Goal: Transaction & Acquisition: Purchase product/service

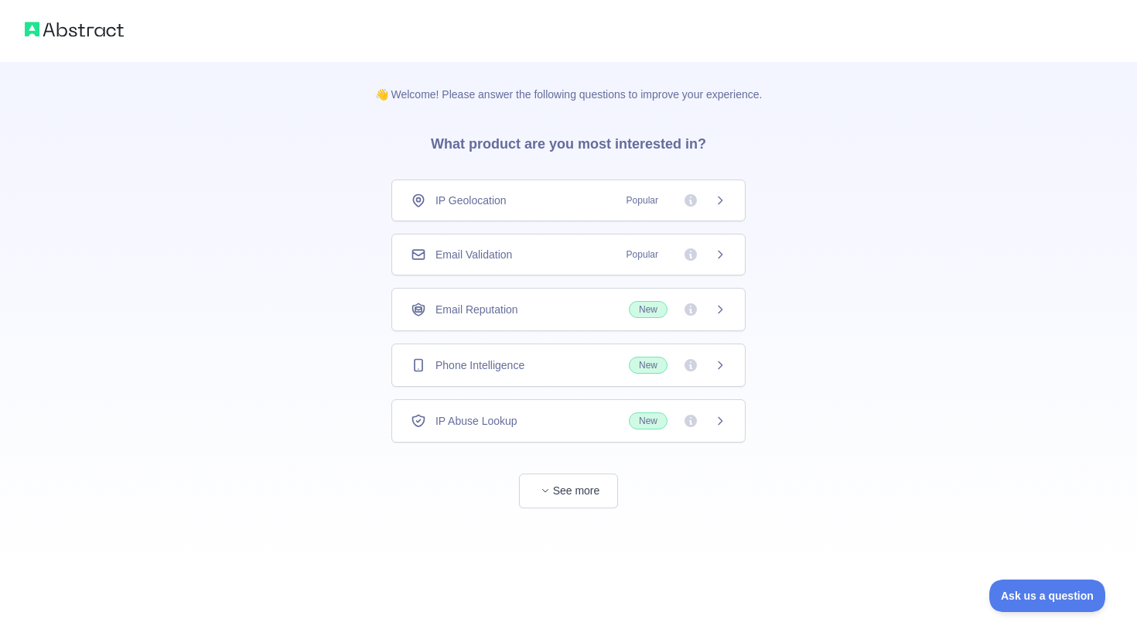
click at [538, 254] on div "Email Validation Popular" at bounding box center [568, 254] width 315 height 15
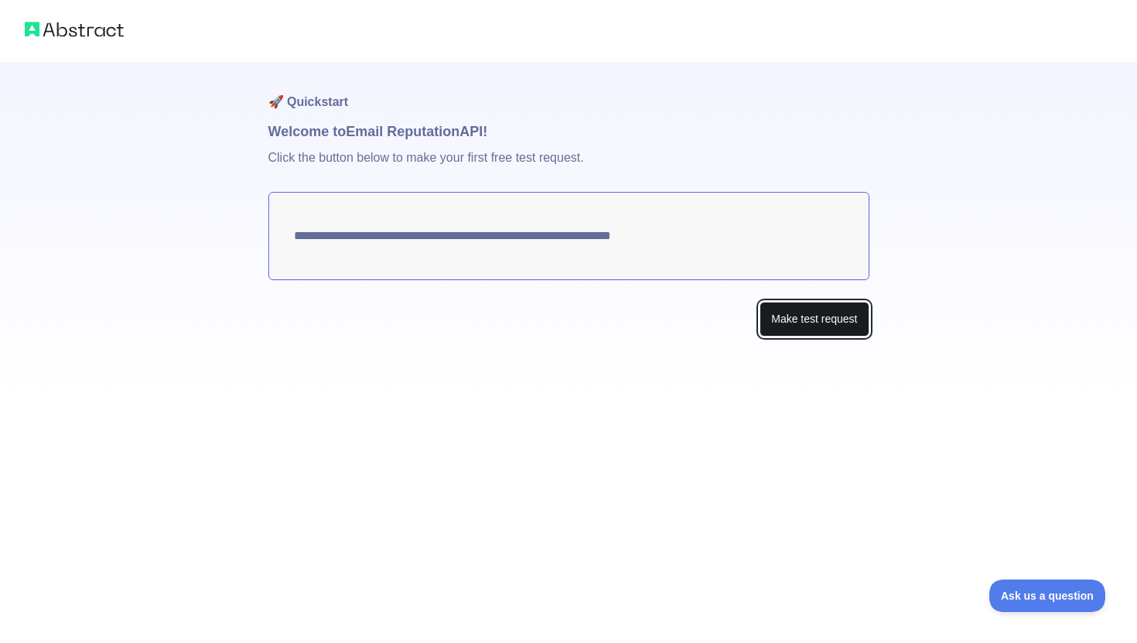
click at [808, 302] on button "Make test request" at bounding box center [813, 319] width 109 height 35
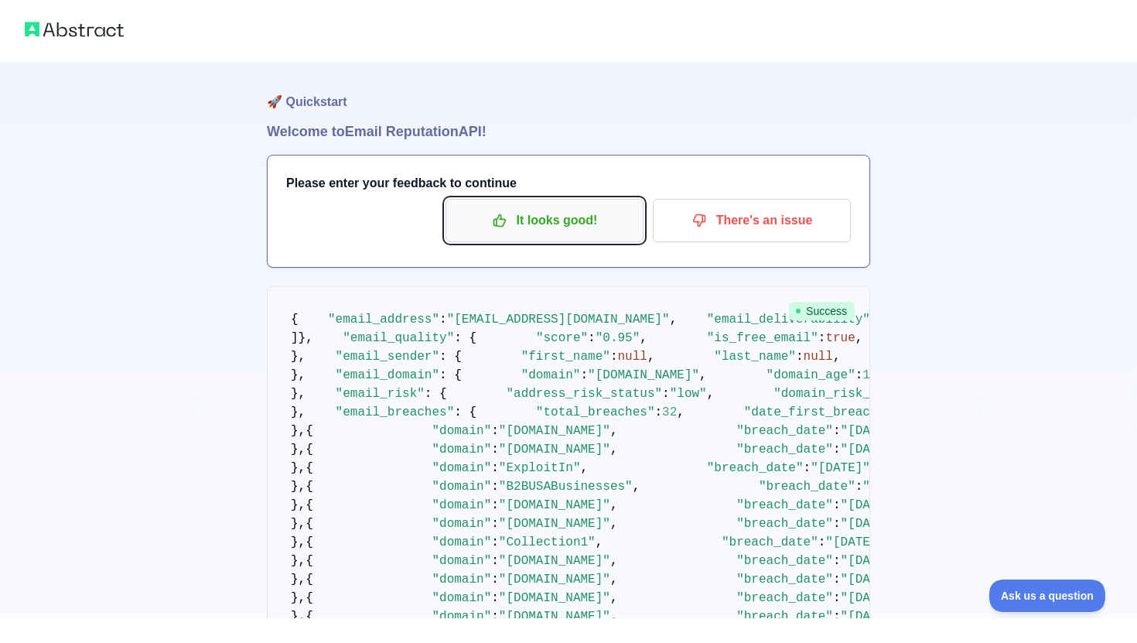
click at [544, 226] on p "It looks good!" at bounding box center [544, 220] width 175 height 26
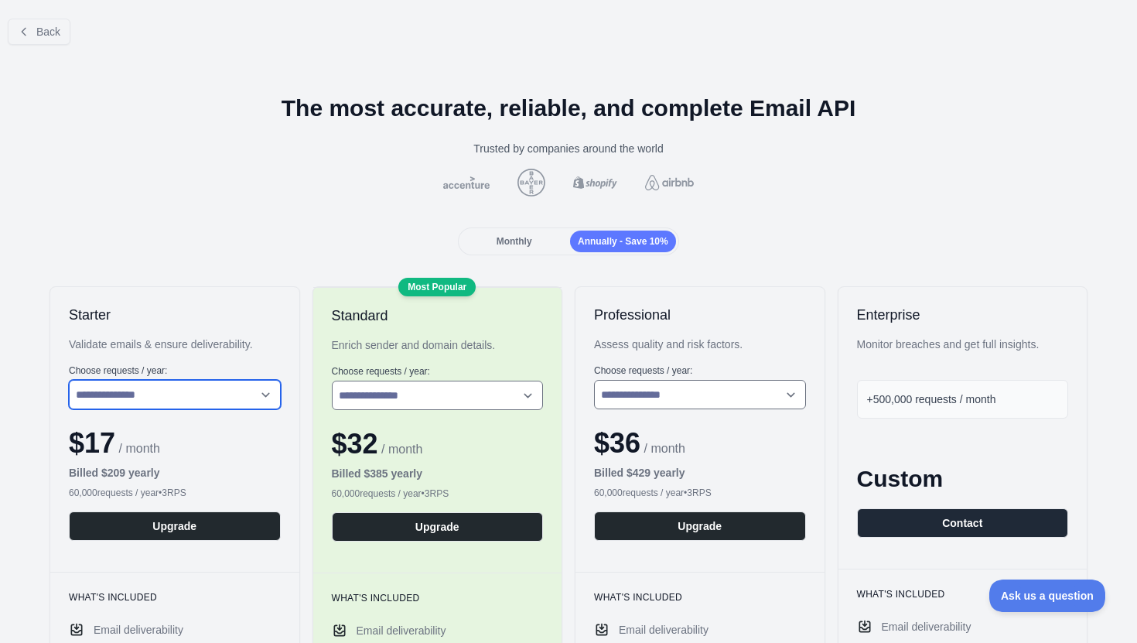
click at [215, 382] on select "**********" at bounding box center [175, 394] width 212 height 29
click at [69, 380] on select "**********" at bounding box center [175, 394] width 212 height 29
click at [46, 28] on span "Back" at bounding box center [48, 32] width 24 height 12
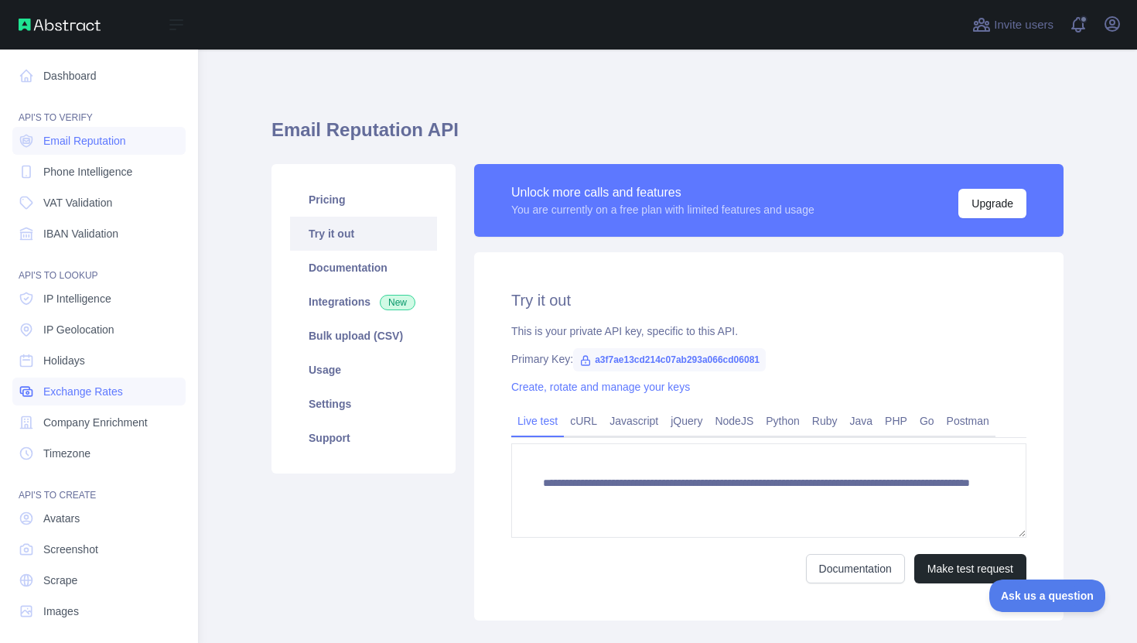
scroll to position [7, 0]
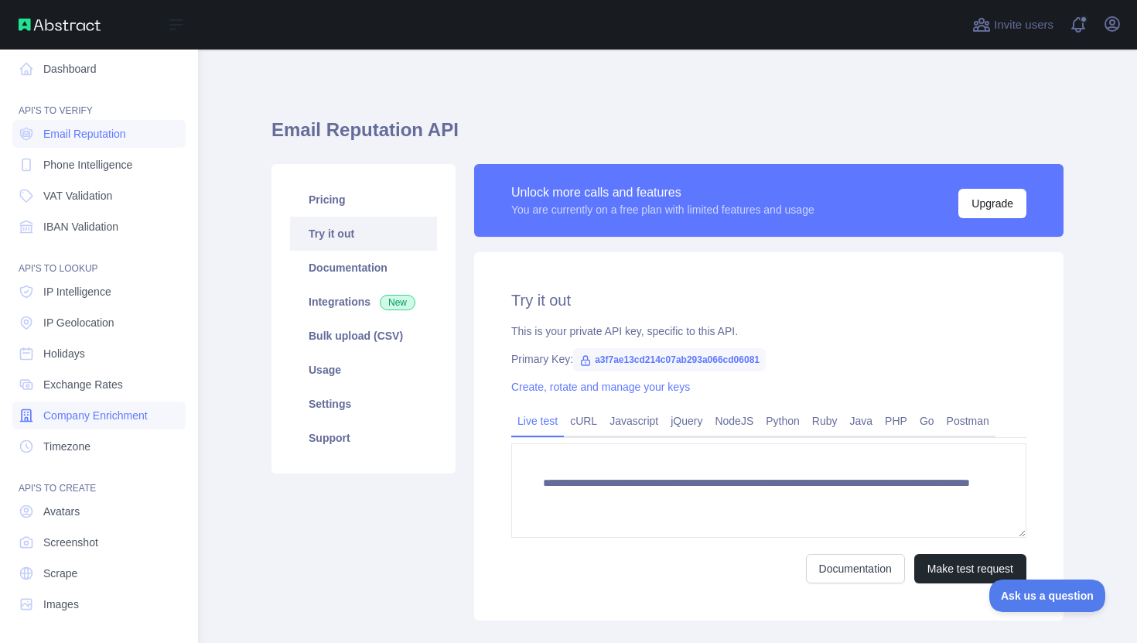
click at [102, 417] on span "Company Enrichment" at bounding box center [95, 414] width 104 height 15
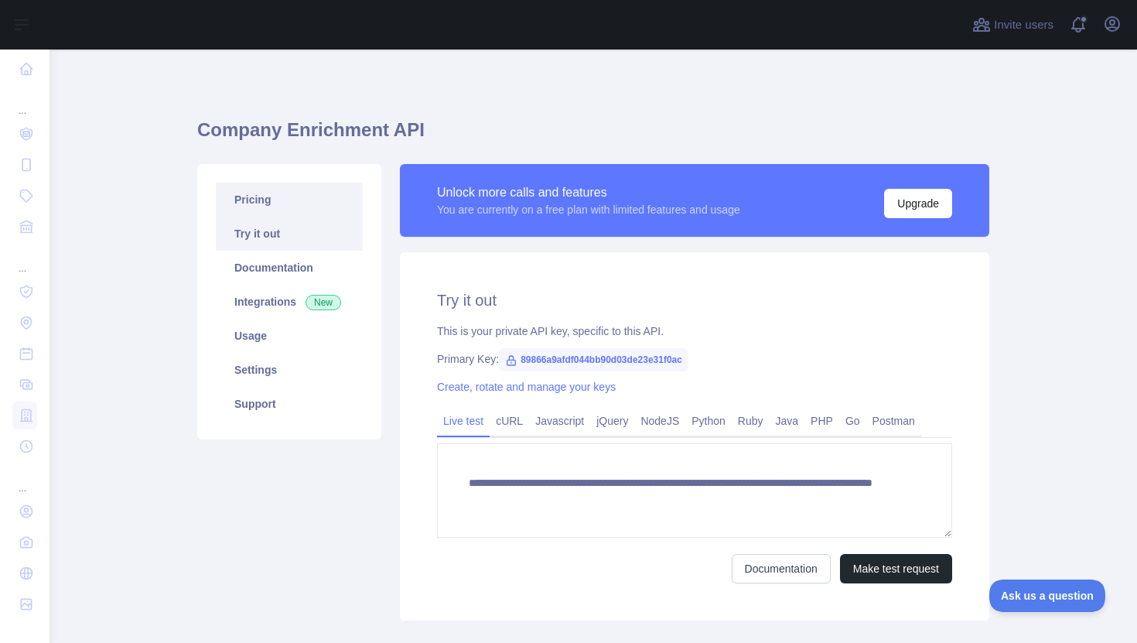
click at [259, 197] on link "Pricing" at bounding box center [289, 199] width 147 height 34
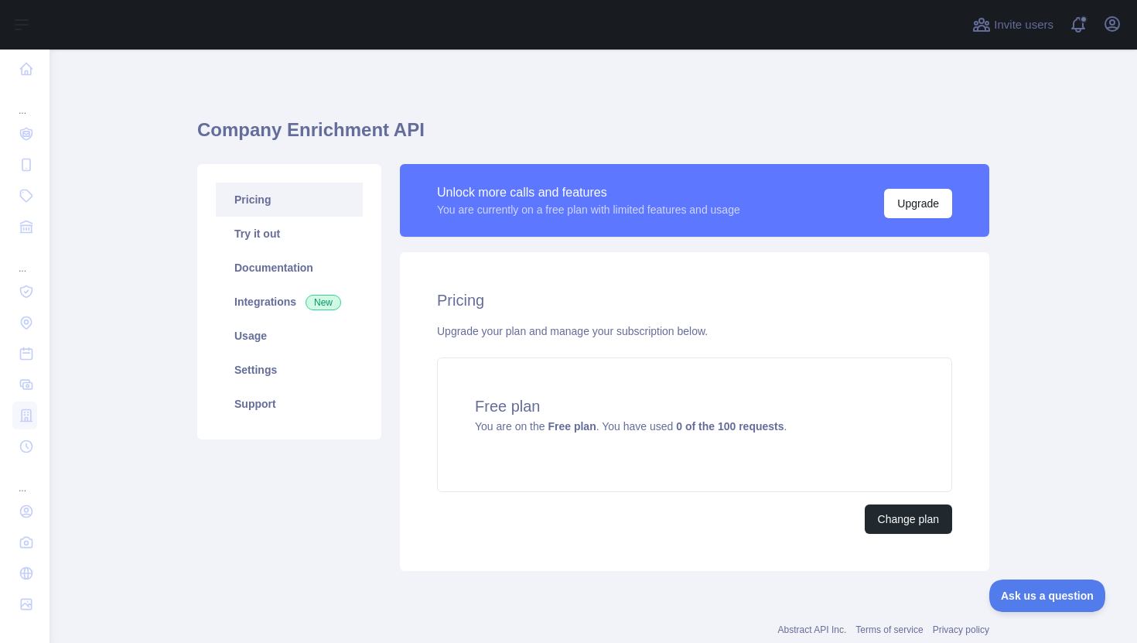
scroll to position [43, 0]
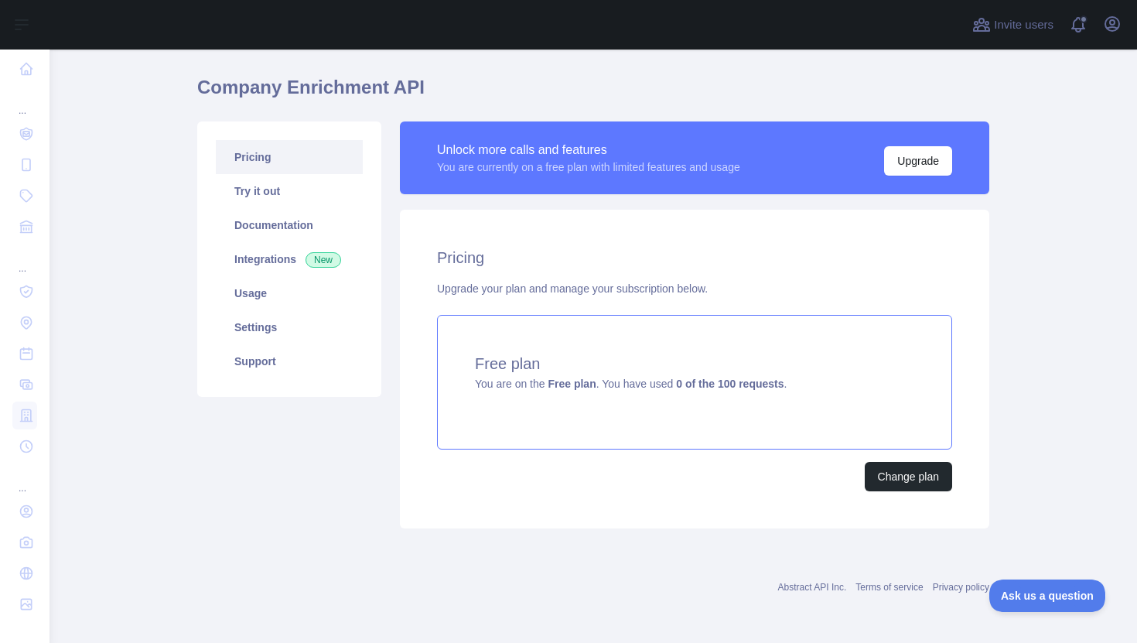
click at [850, 355] on h4 "Free plan" at bounding box center [694, 364] width 439 height 22
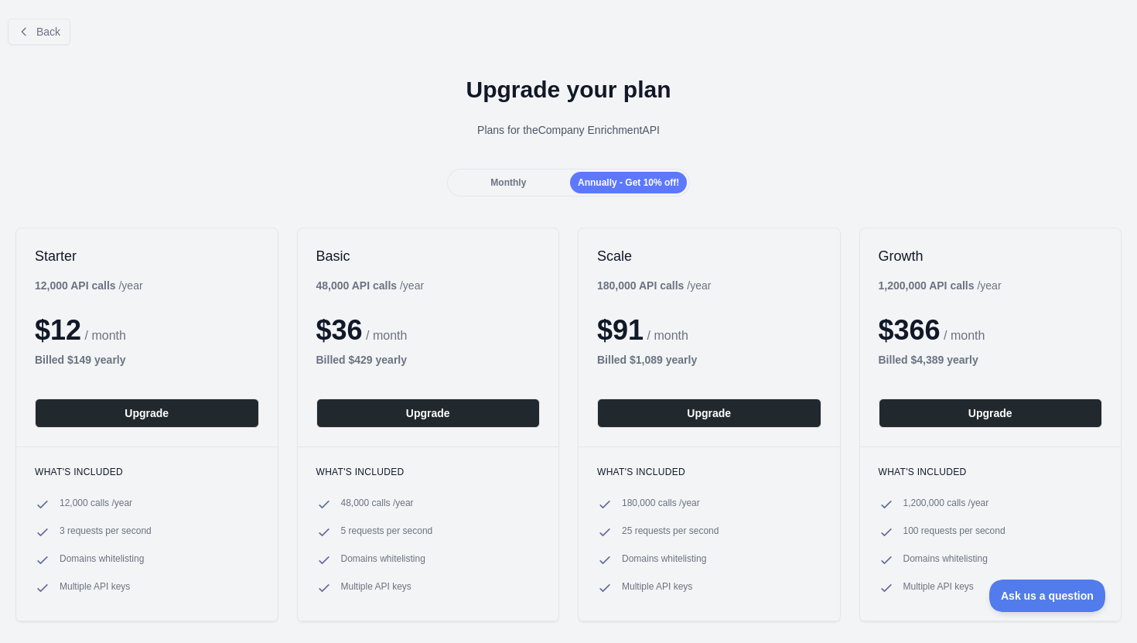
click at [503, 182] on span "Monthly" at bounding box center [508, 182] width 36 height 11
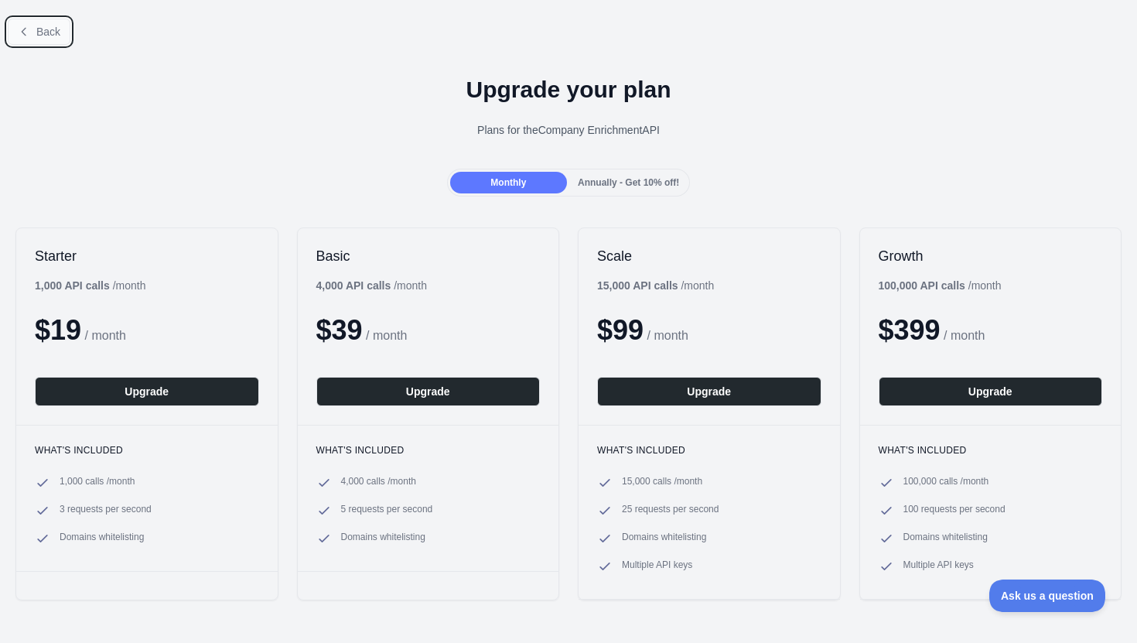
click at [43, 34] on span "Back" at bounding box center [48, 32] width 24 height 12
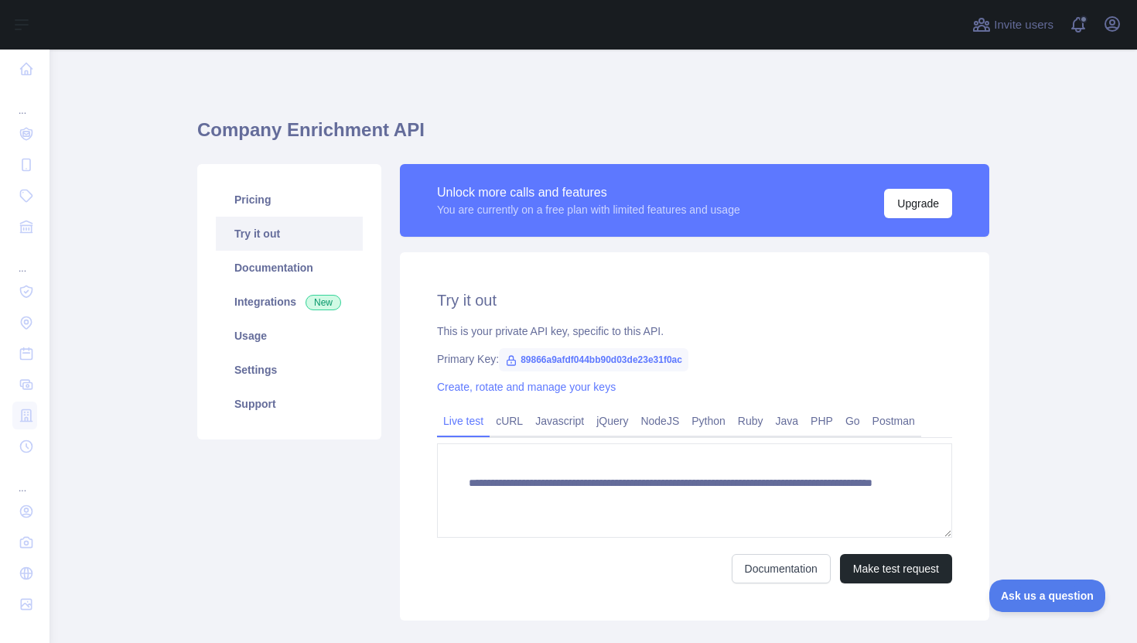
click at [599, 358] on span "89866a9afdf044bb90d03de23e31f0ac" at bounding box center [593, 359] width 189 height 23
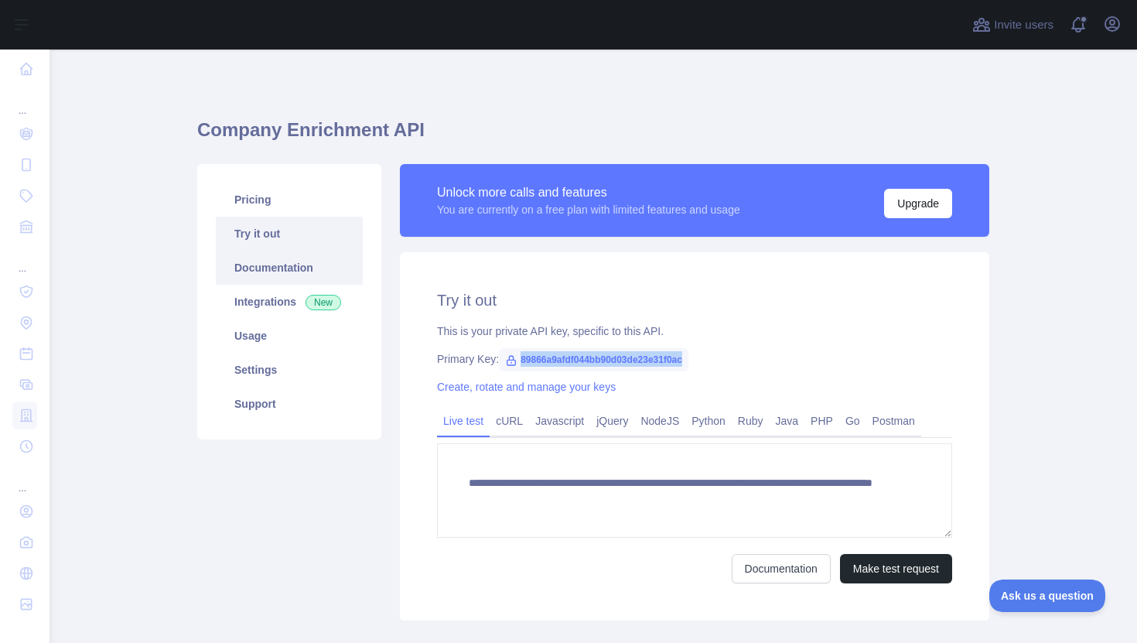
click at [278, 269] on link "Documentation" at bounding box center [289, 268] width 147 height 34
click at [257, 194] on link "Pricing" at bounding box center [289, 199] width 147 height 34
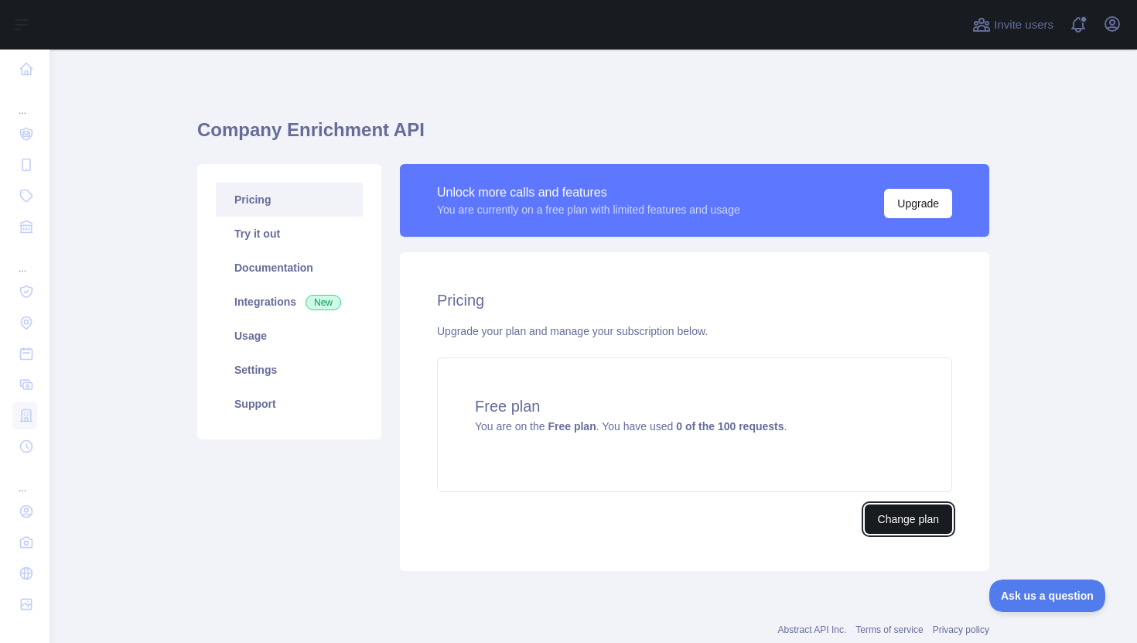
click at [912, 520] on button "Change plan" at bounding box center [907, 518] width 87 height 29
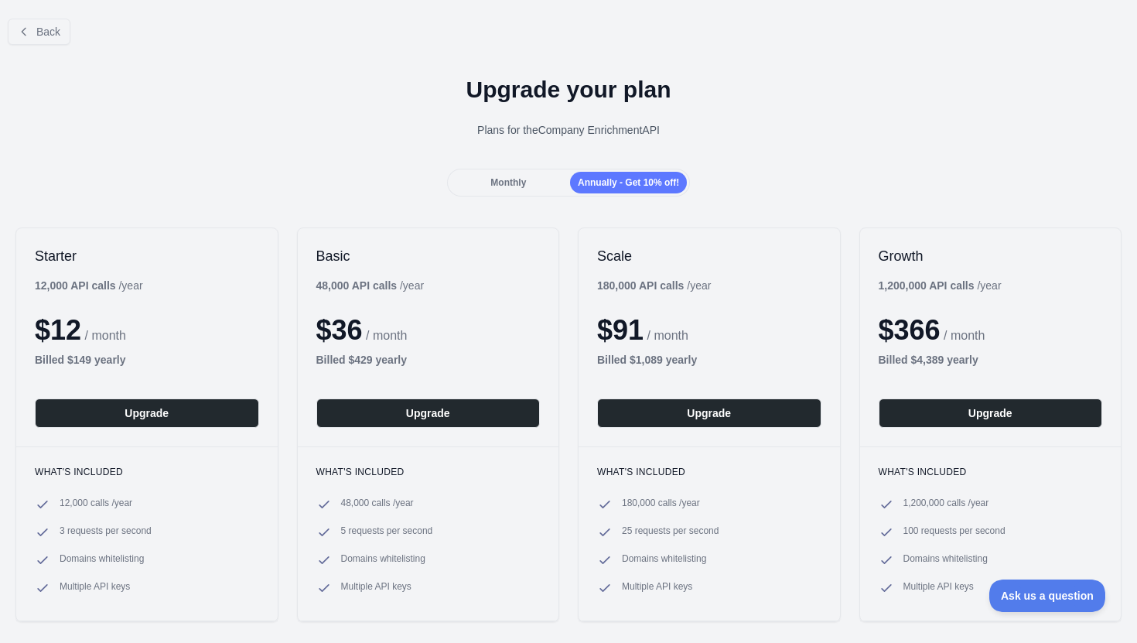
click at [506, 176] on div "Monthly" at bounding box center [508, 183] width 117 height 22
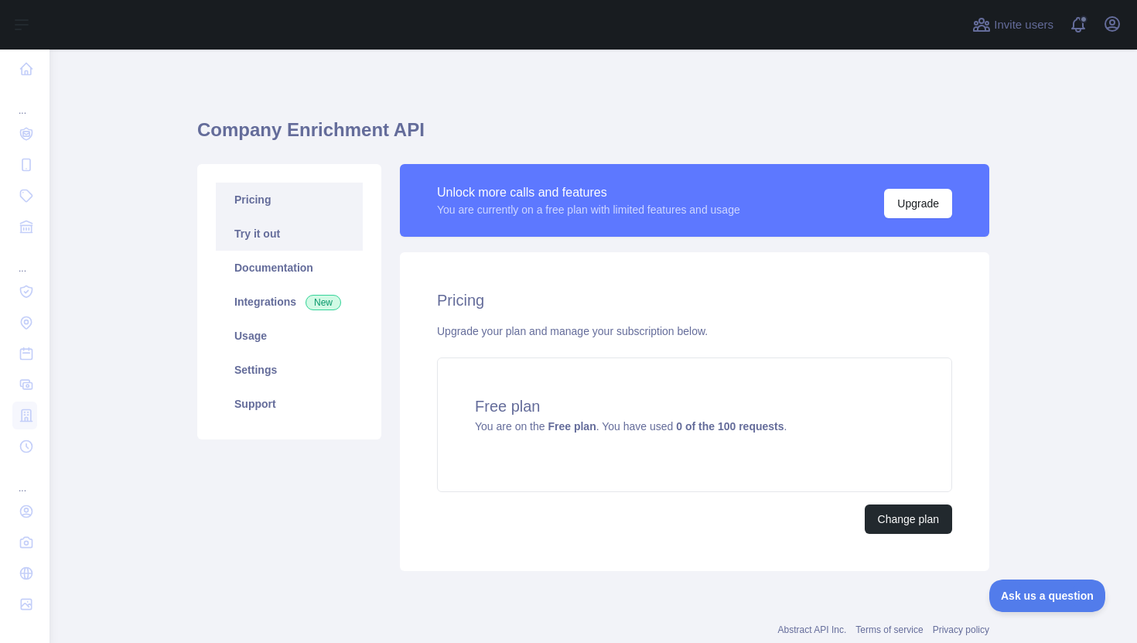
click at [270, 234] on link "Try it out" at bounding box center [289, 234] width 147 height 34
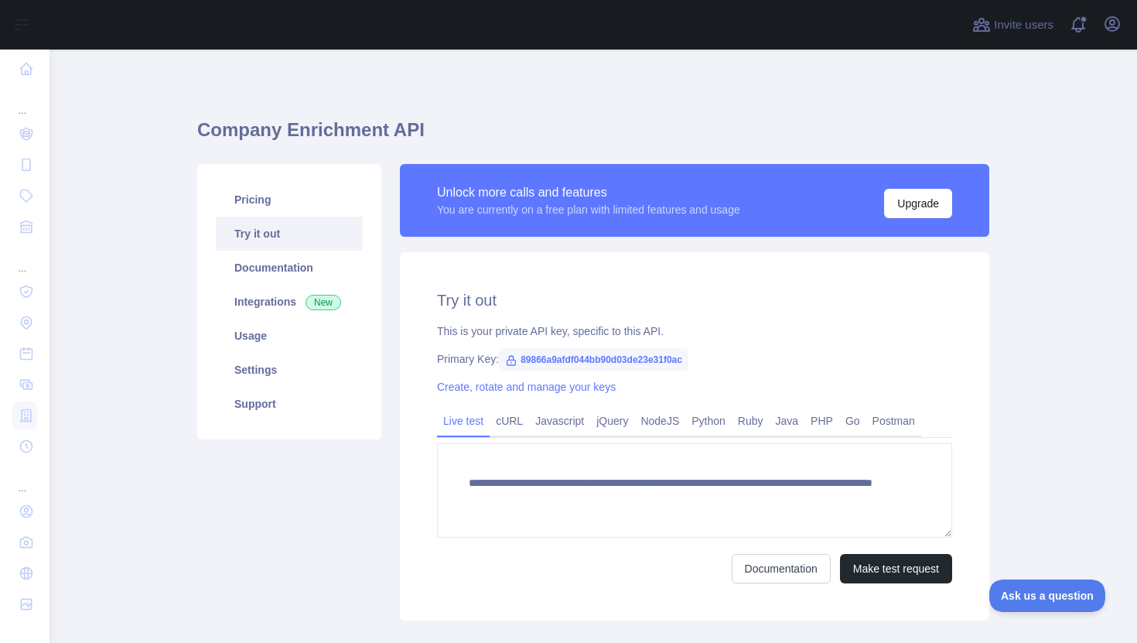
click at [571, 363] on span "89866a9afdf044bb90d03de23e31f0ac" at bounding box center [593, 359] width 189 height 23
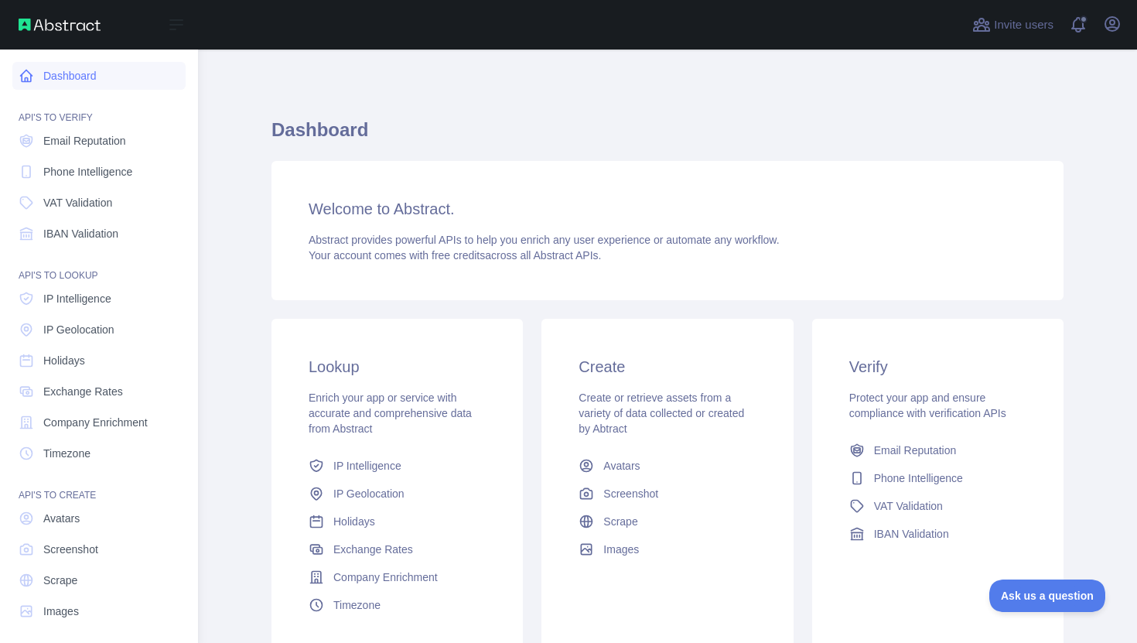
click at [82, 67] on link "Dashboard" at bounding box center [98, 76] width 173 height 28
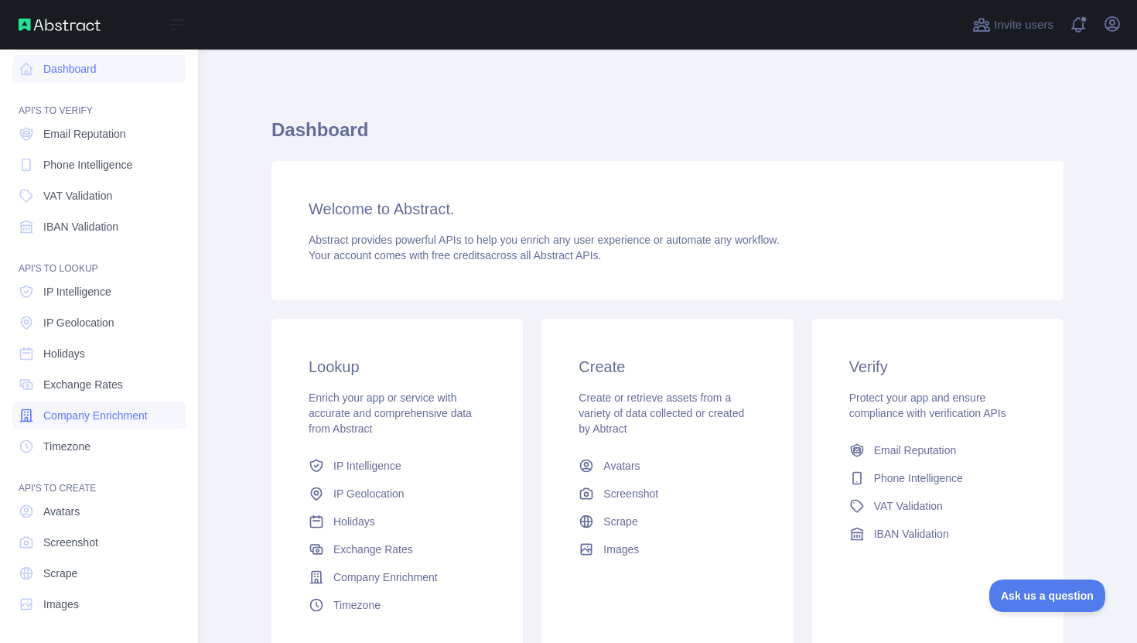
click at [80, 411] on span "Company Enrichment" at bounding box center [95, 414] width 104 height 15
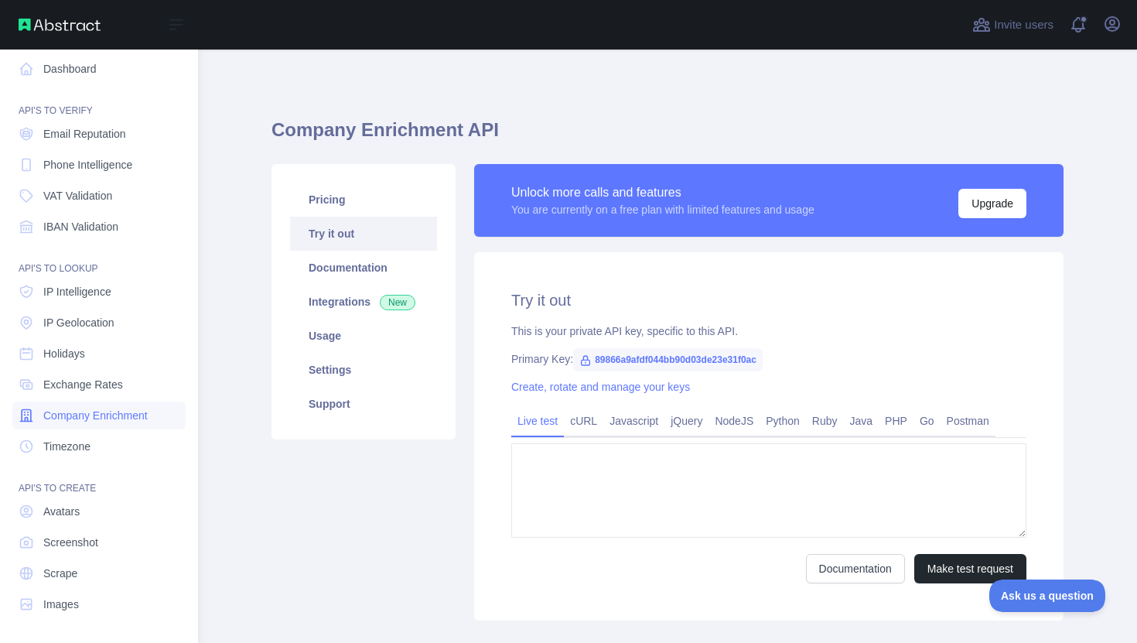
type textarea "**********"
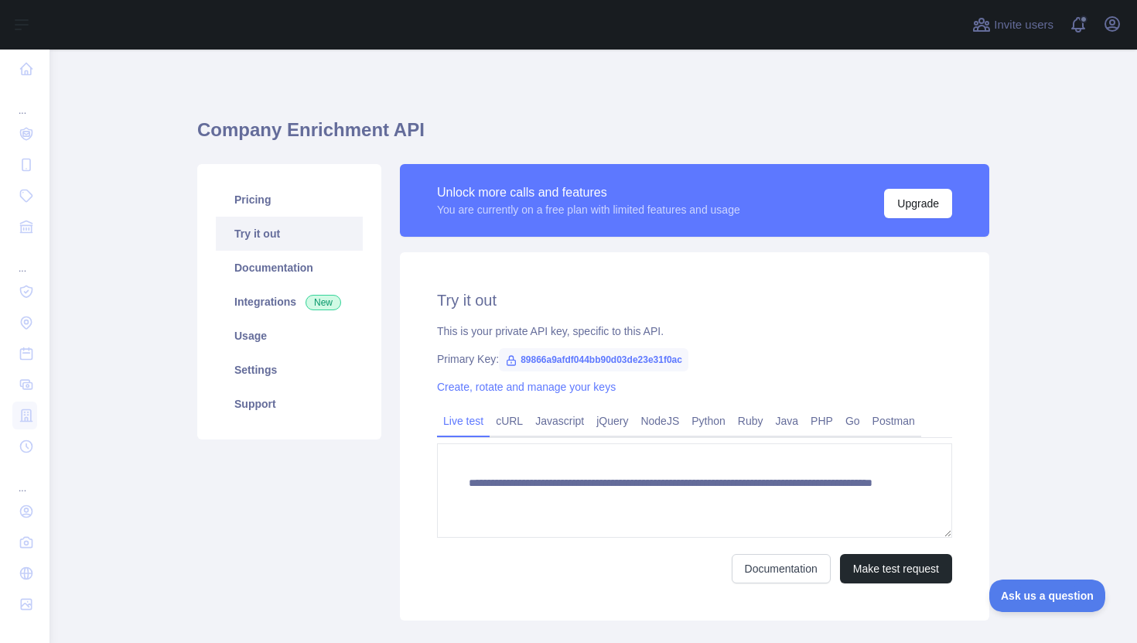
click at [553, 195] on div "Unlock more calls and features" at bounding box center [588, 192] width 303 height 19
click at [275, 323] on link "Usage" at bounding box center [289, 336] width 147 height 34
